Goal: Check status: Check status

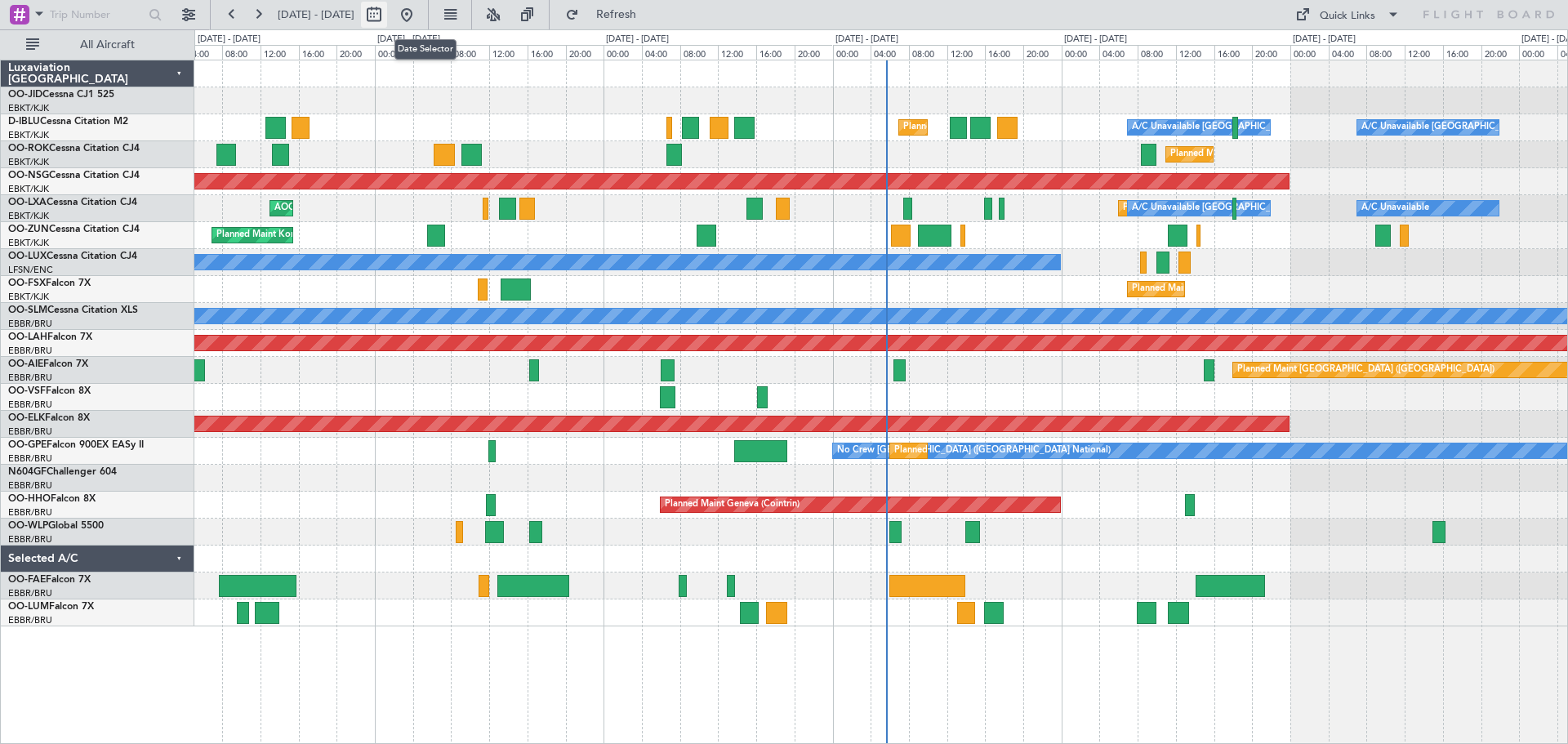
click at [387, 16] on button at bounding box center [373, 14] width 26 height 26
select select "9"
select select "2025"
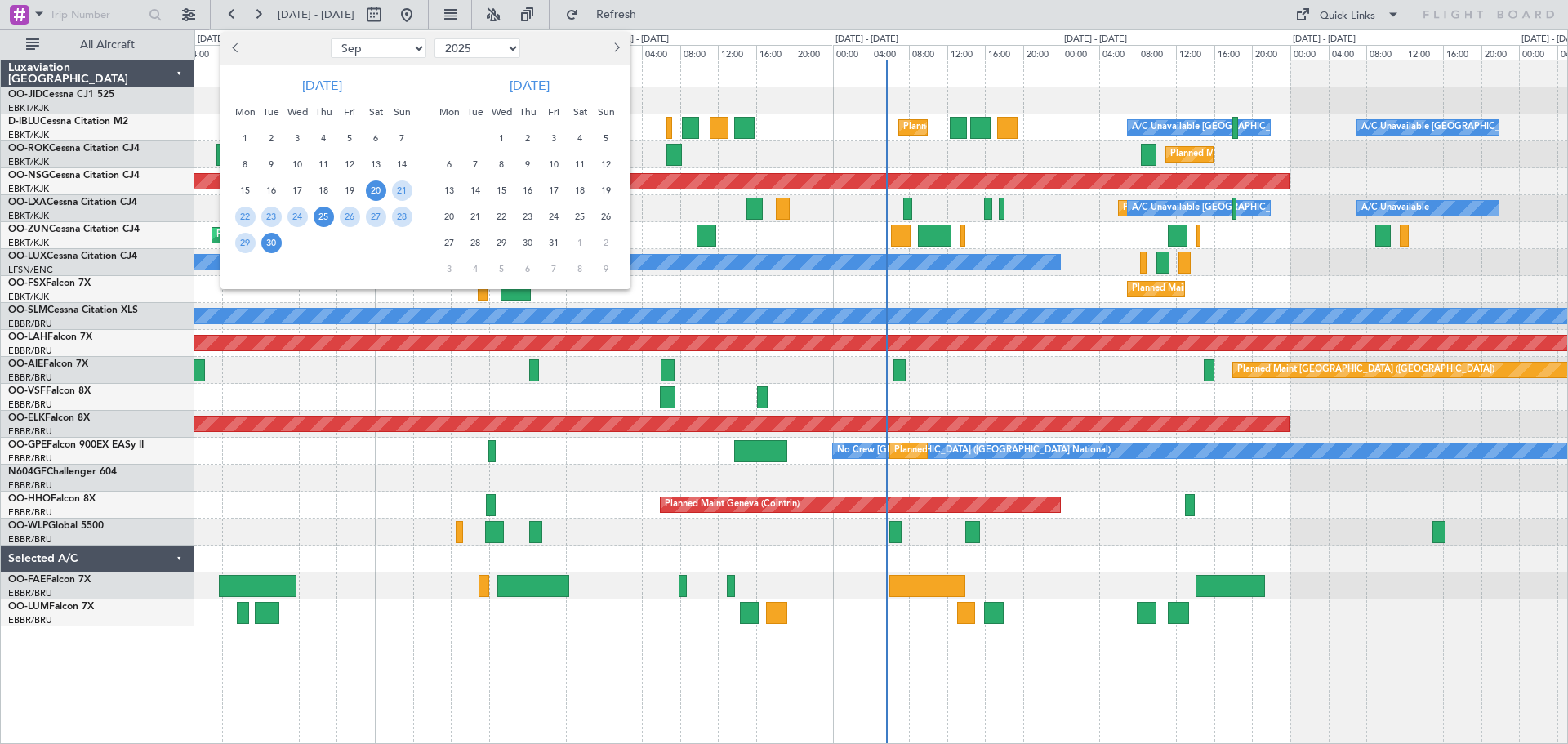
click at [324, 220] on span "25" at bounding box center [324, 217] width 21 height 21
click at [556, 141] on span "3" at bounding box center [554, 139] width 21 height 21
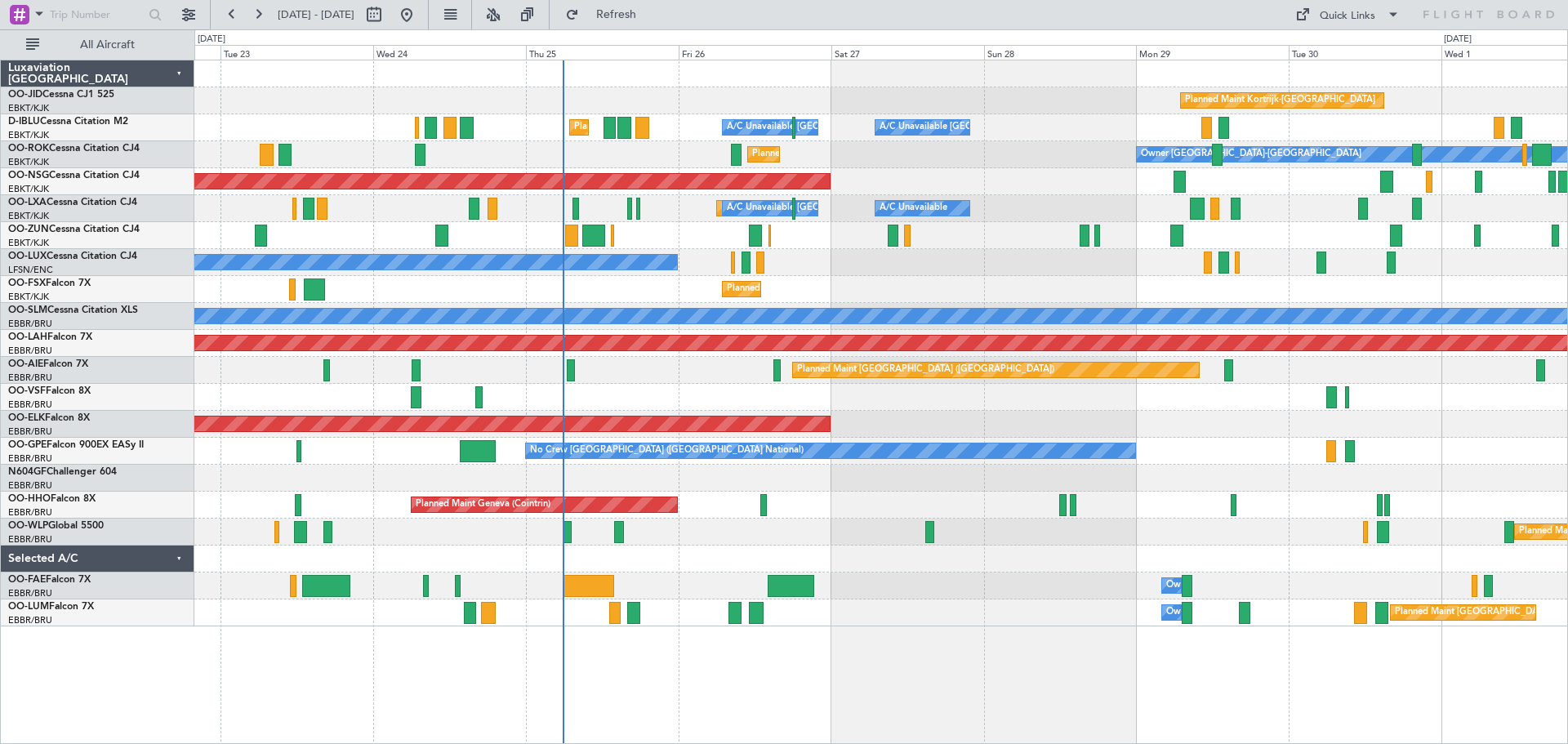
click at [1078, 171] on div "Planned Maint [GEOGRAPHIC_DATA] ([GEOGRAPHIC_DATA])" at bounding box center [881, 182] width 1373 height 27
